Goal: Find specific page/section: Find specific page/section

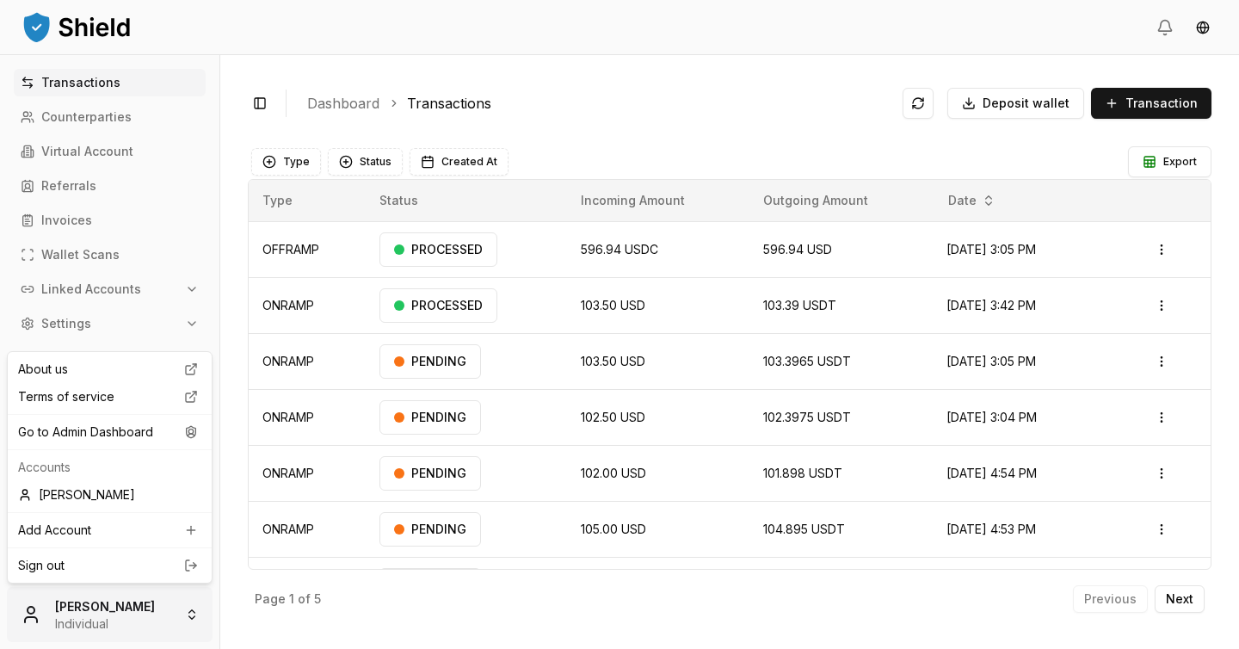
click at [146, 612] on html "Transactions Counterparties Virtual Account Referrals Invoices Wallet Scans Lin…" at bounding box center [619, 324] width 1239 height 649
click at [127, 442] on div "Go to Admin Dashboard" at bounding box center [109, 432] width 197 height 28
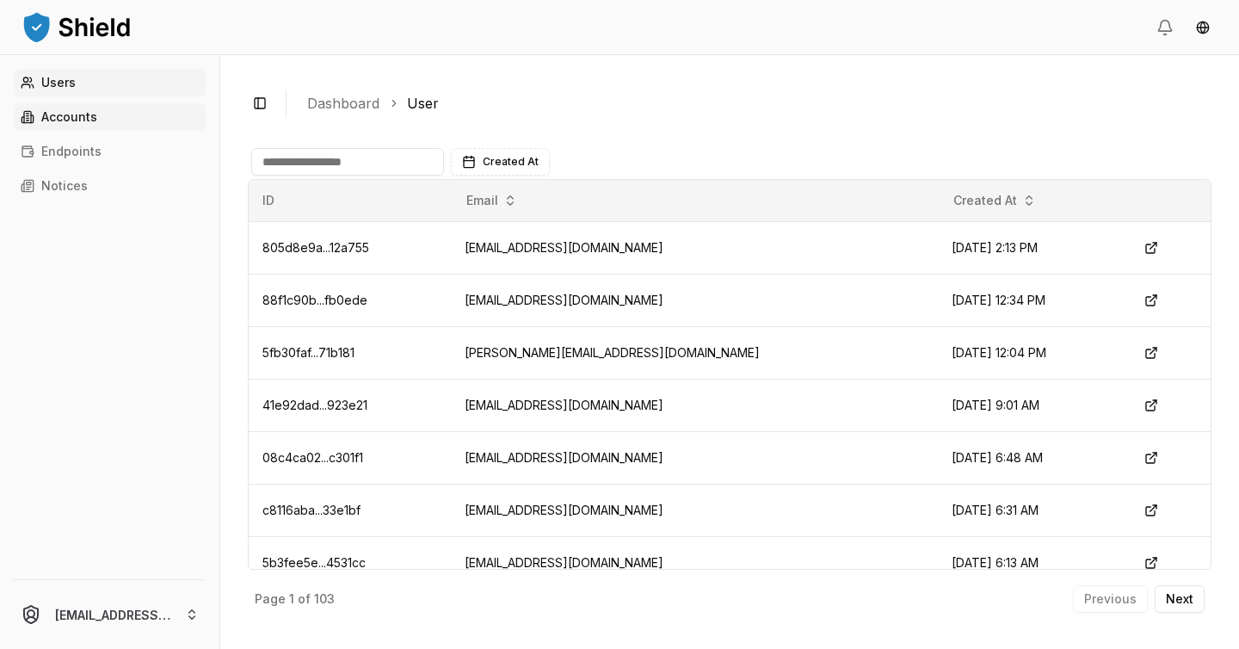
click at [105, 125] on link "Accounts" at bounding box center [110, 117] width 192 height 28
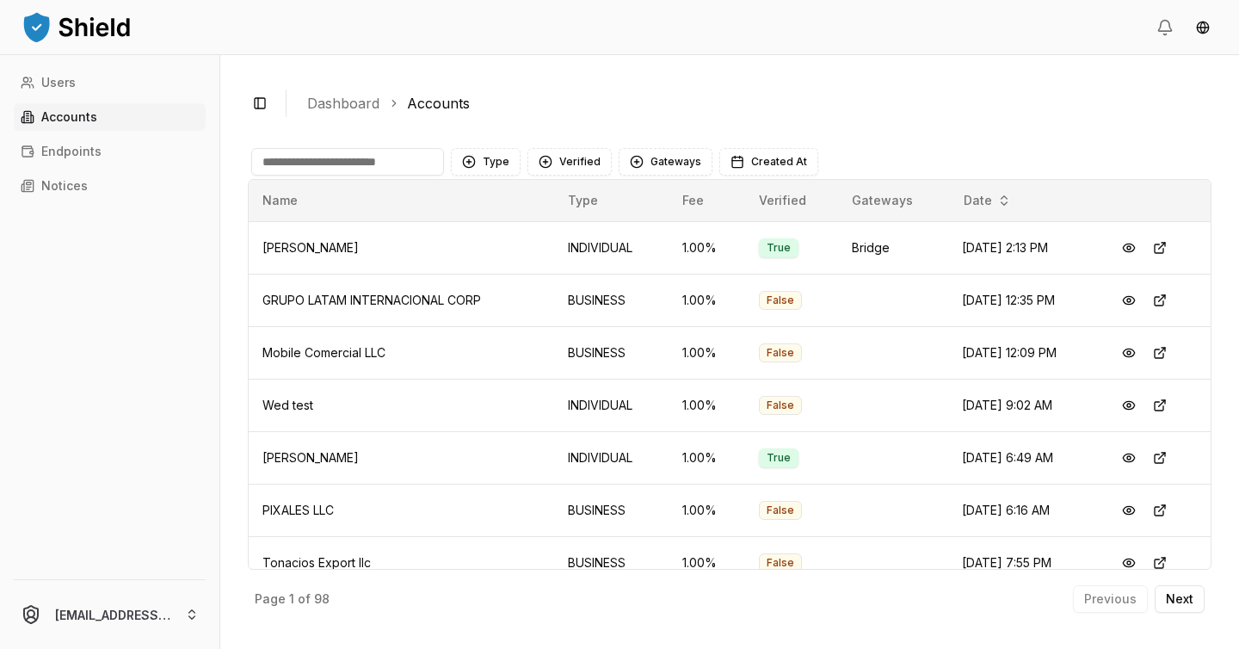
click at [310, 151] on input at bounding box center [347, 162] width 193 height 28
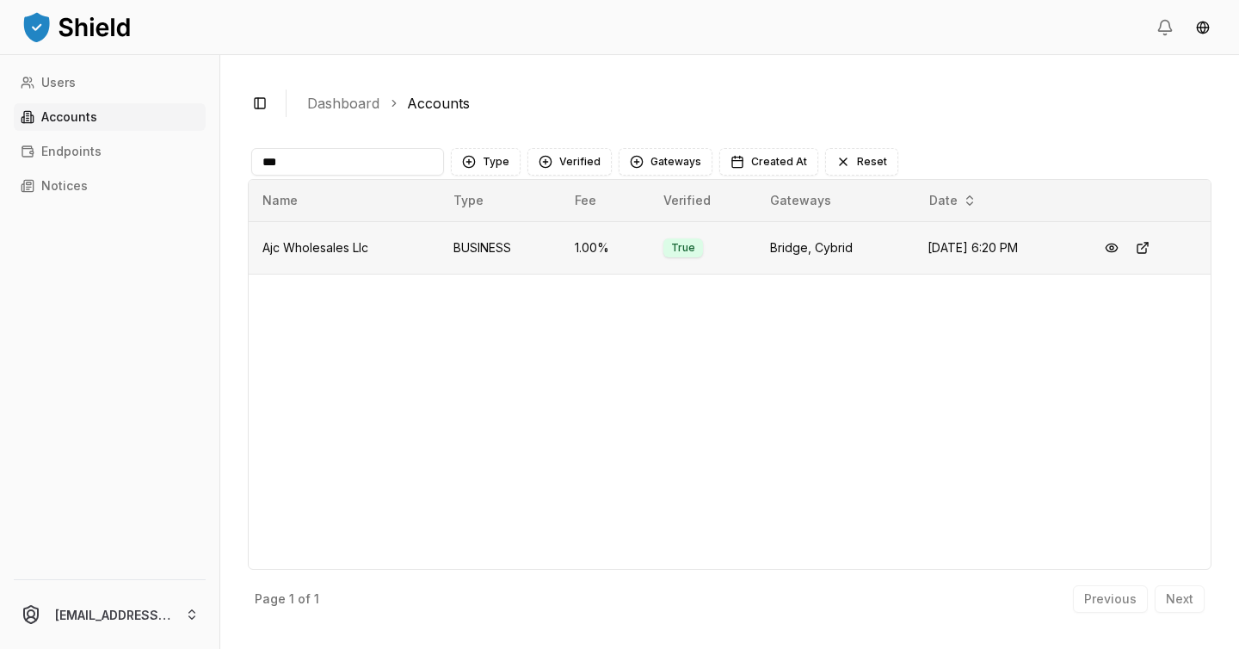
type input "***"
click at [328, 244] on span "Ajc Wholesales Llc" at bounding box center [315, 247] width 106 height 15
click at [1113, 248] on button at bounding box center [1111, 247] width 31 height 31
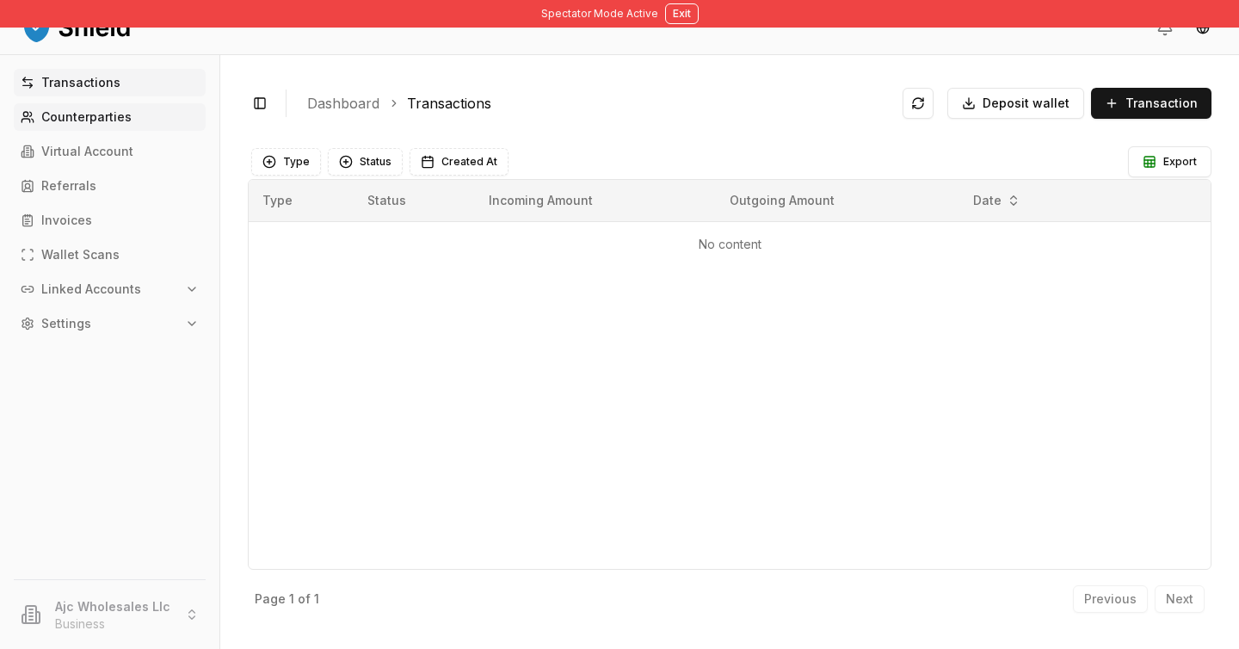
click at [122, 123] on p "Counterparties" at bounding box center [86, 117] width 90 height 12
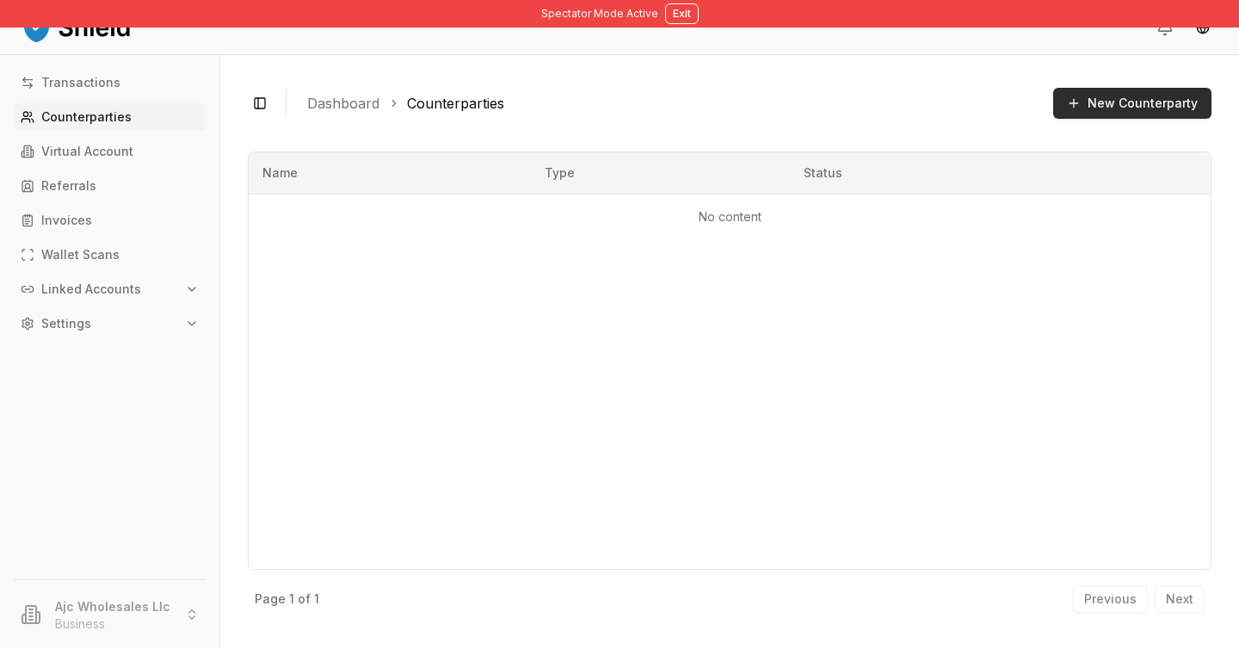
click at [1088, 108] on button "New Counterparty" at bounding box center [1132, 103] width 158 height 31
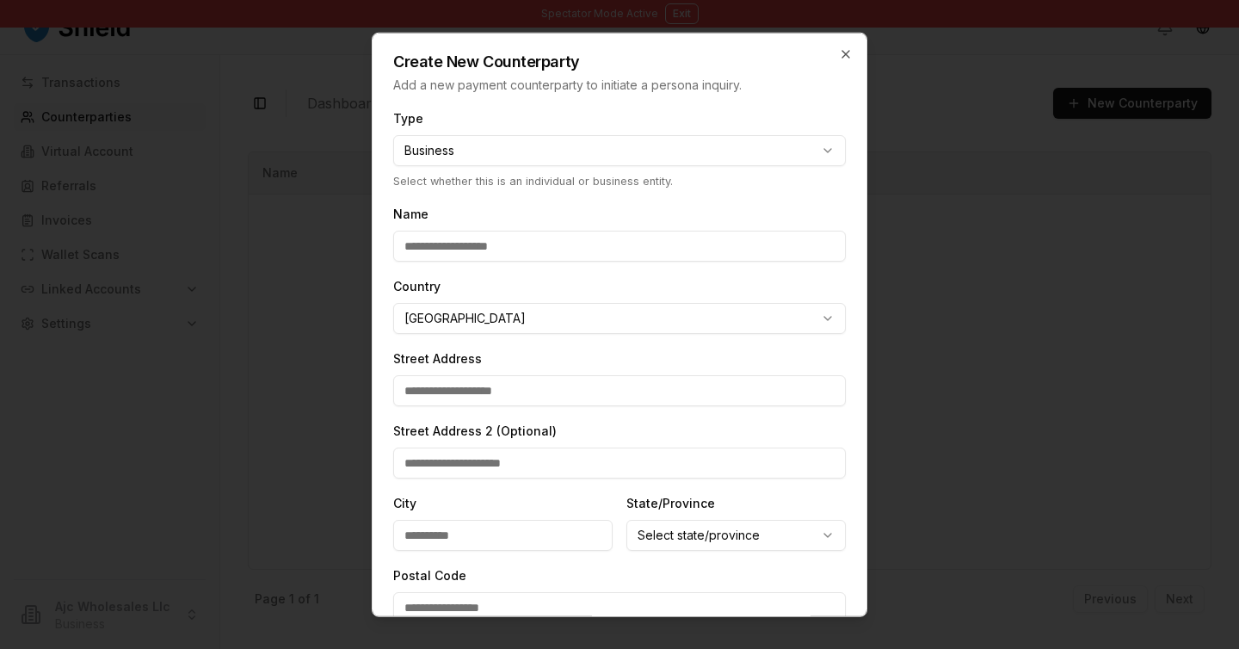
click at [1028, 355] on div at bounding box center [619, 324] width 1239 height 649
click at [848, 59] on icon "button" at bounding box center [846, 54] width 14 height 14
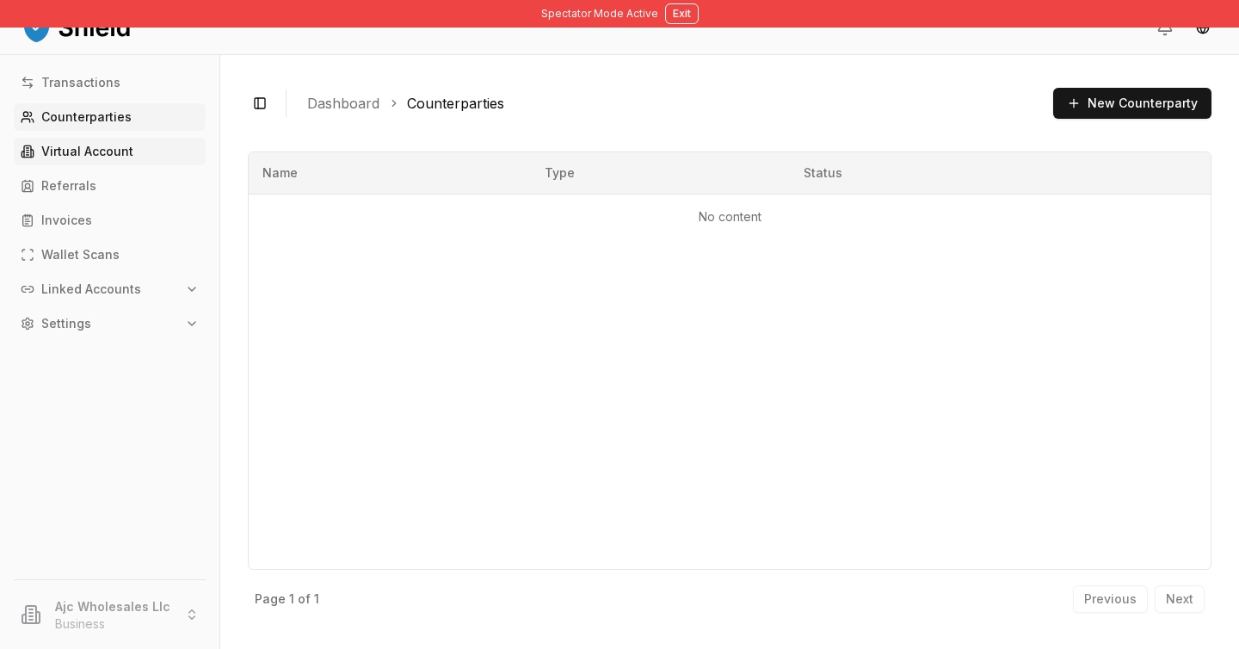
click at [69, 146] on p "Virtual Account" at bounding box center [87, 151] width 92 height 12
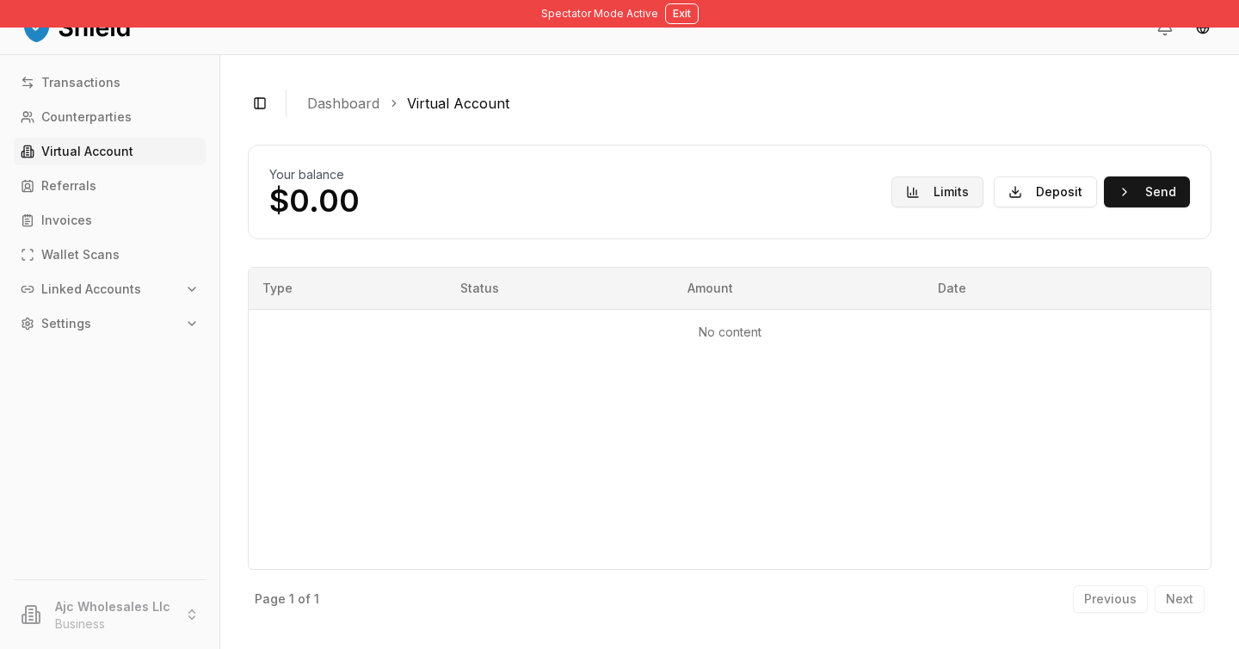
click at [916, 194] on button "Limits" at bounding box center [938, 191] width 92 height 31
click at [674, 8] on button "Exit" at bounding box center [682, 13] width 34 height 21
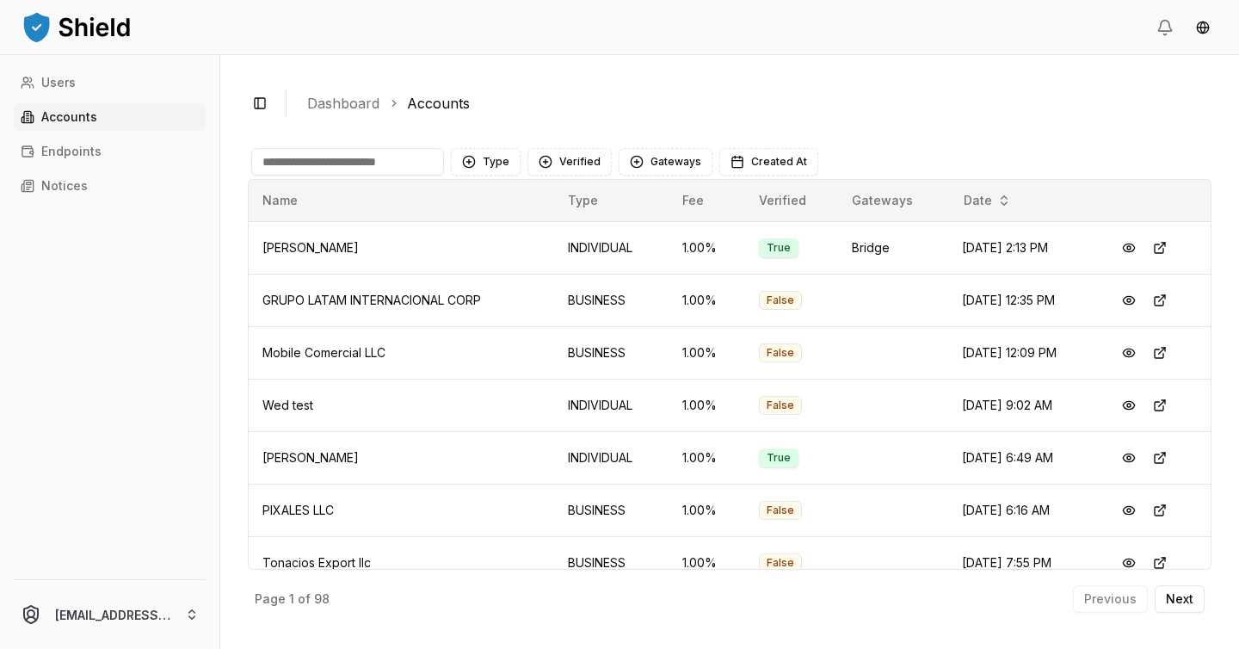
click at [376, 160] on input at bounding box center [347, 162] width 193 height 28
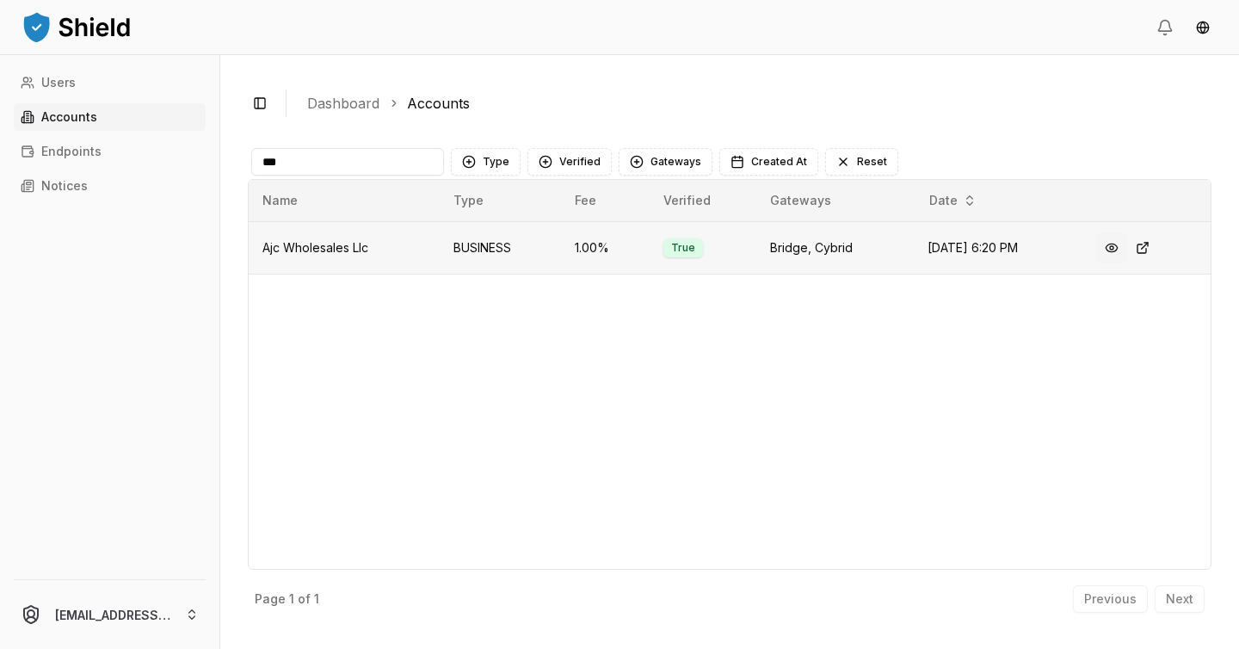
type input "***"
click at [1125, 247] on button at bounding box center [1111, 247] width 31 height 31
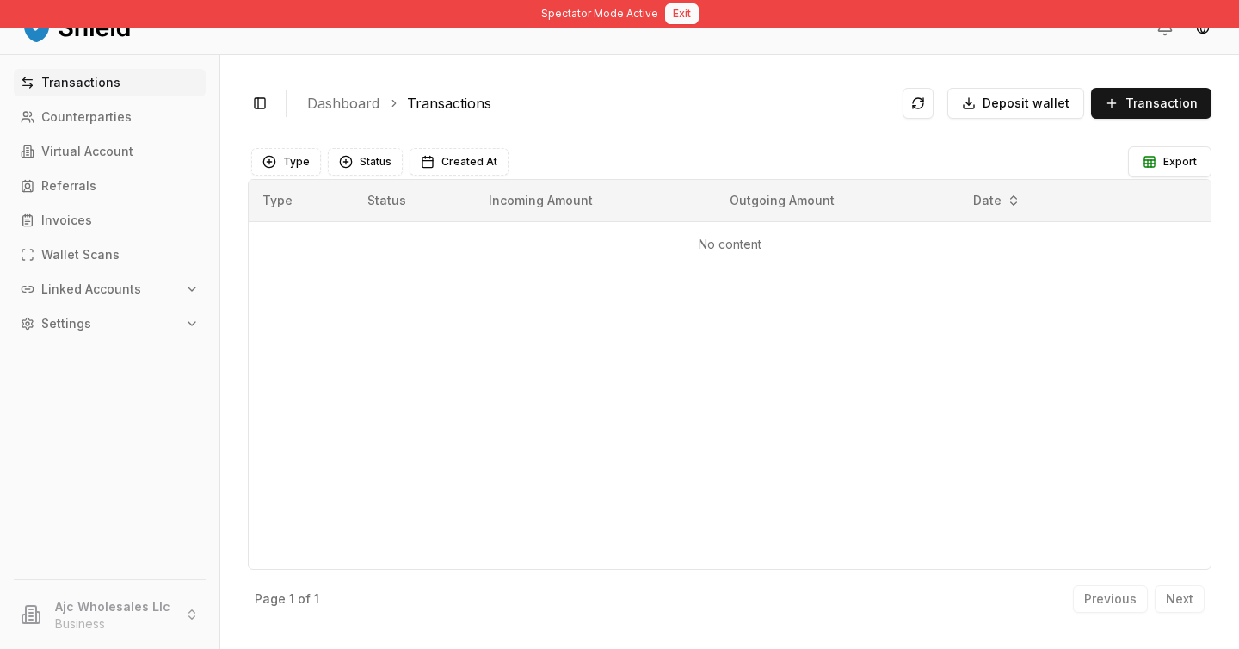
click at [669, 20] on button "Exit" at bounding box center [682, 13] width 34 height 21
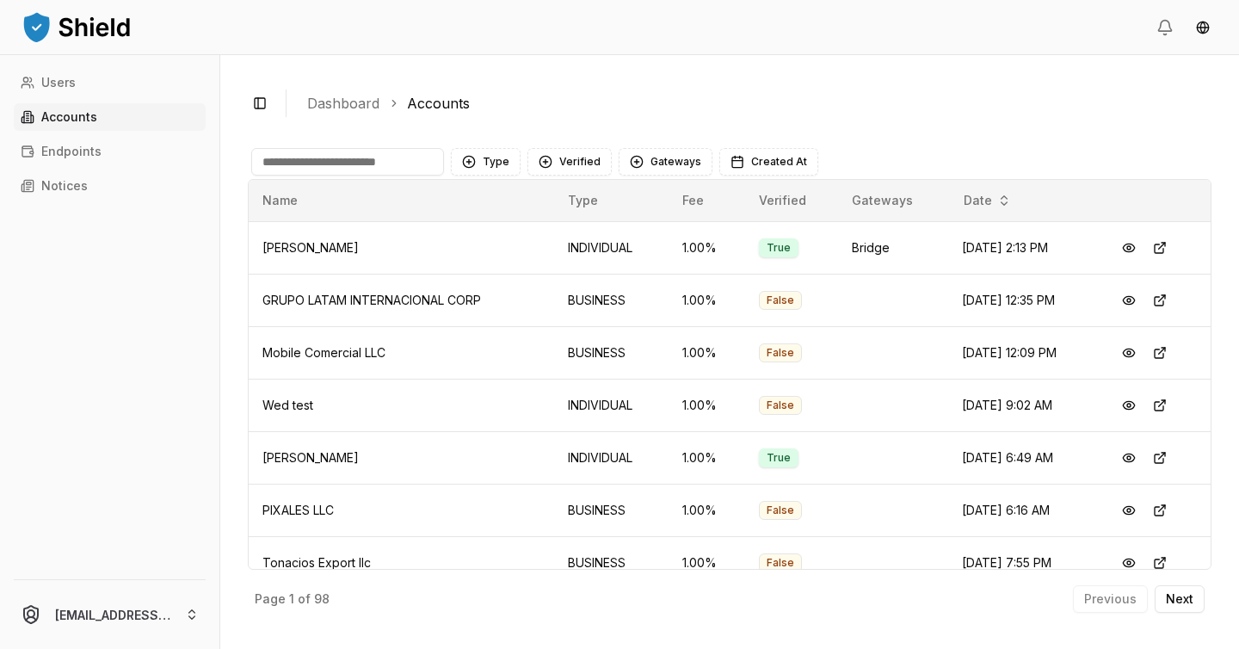
click at [348, 158] on input at bounding box center [347, 162] width 193 height 28
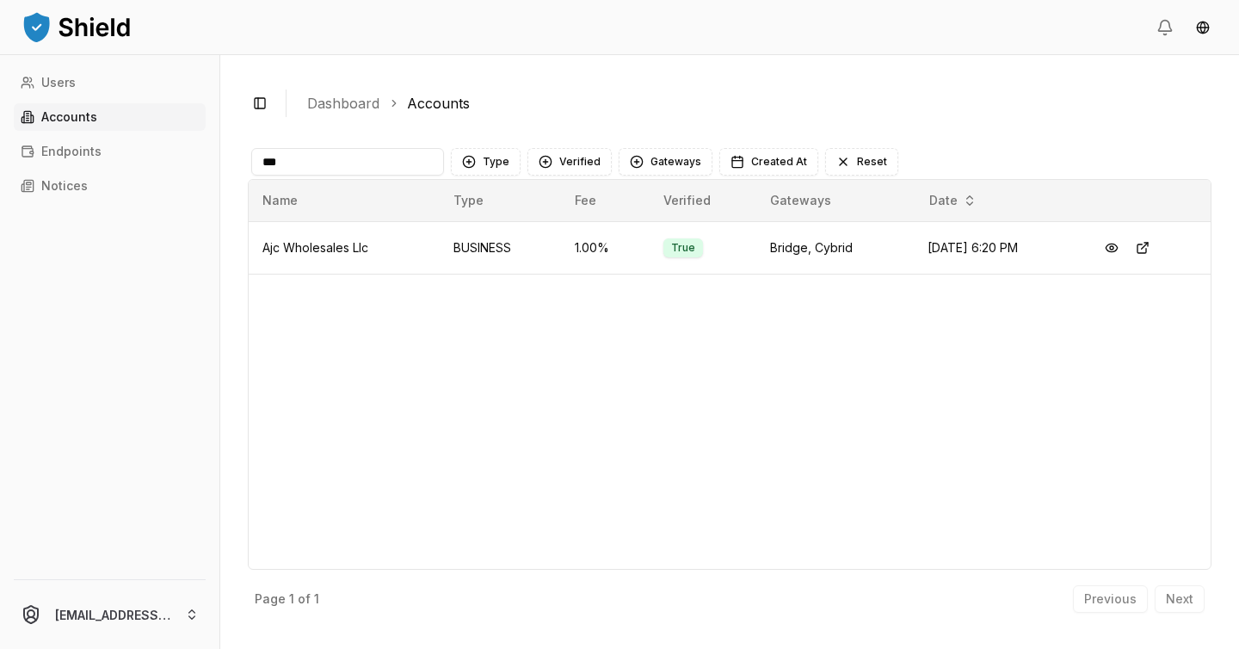
type input "***"
